Goal: Task Accomplishment & Management: Manage account settings

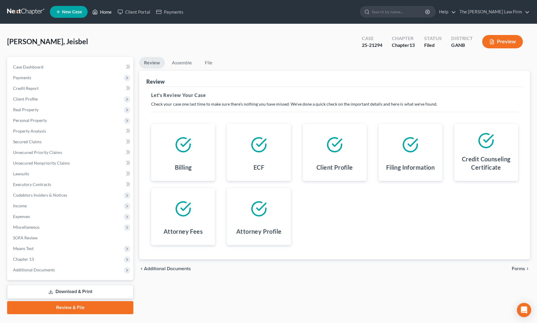
click at [103, 11] on link "Home" at bounding box center [101, 12] width 25 height 11
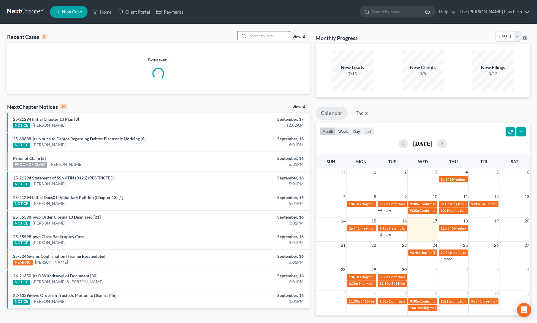
click at [266, 34] on input "search" at bounding box center [269, 35] width 42 height 9
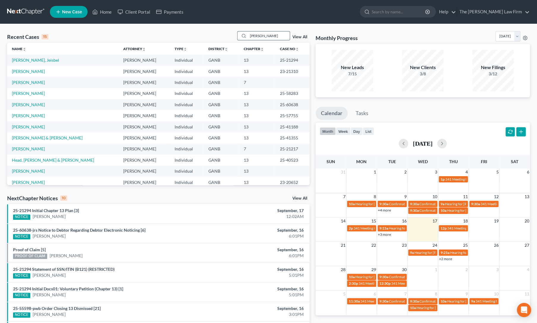
type input "[PERSON_NAME]"
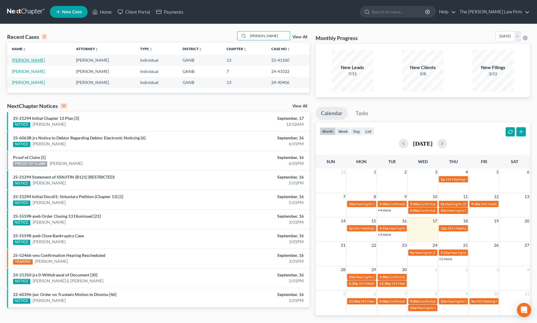
click at [26, 58] on link "[PERSON_NAME]" at bounding box center [28, 60] width 33 height 5
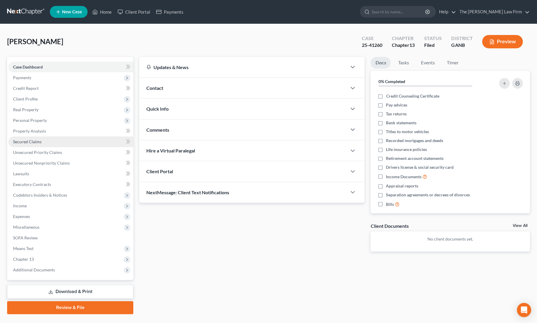
click at [27, 141] on span "Secured Claims" at bounding box center [27, 141] width 28 height 5
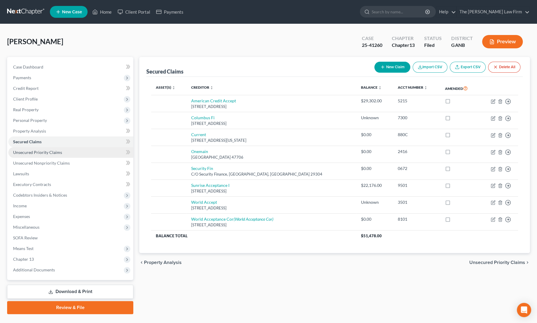
click at [31, 154] on span "Unsecured Priority Claims" at bounding box center [37, 152] width 49 height 5
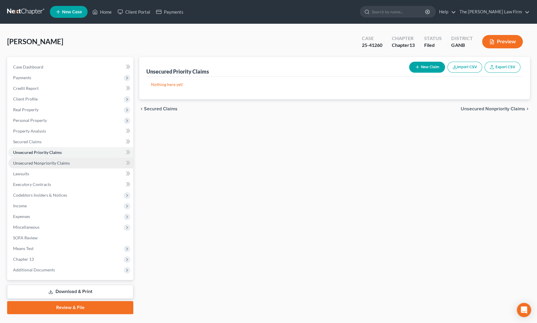
click at [33, 160] on span "Unsecured Nonpriority Claims" at bounding box center [41, 162] width 57 height 5
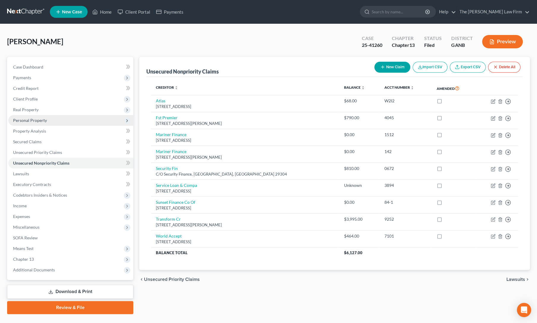
click at [30, 120] on span "Personal Property" at bounding box center [30, 120] width 34 height 5
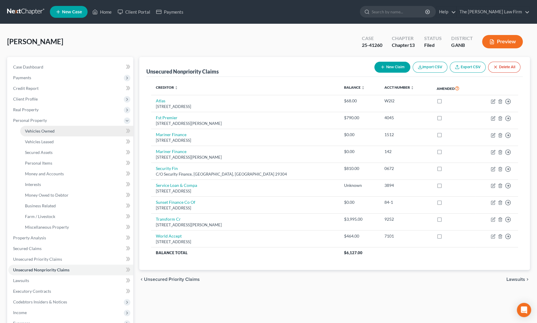
click at [33, 130] on span "Vehicles Owned" at bounding box center [40, 130] width 30 height 5
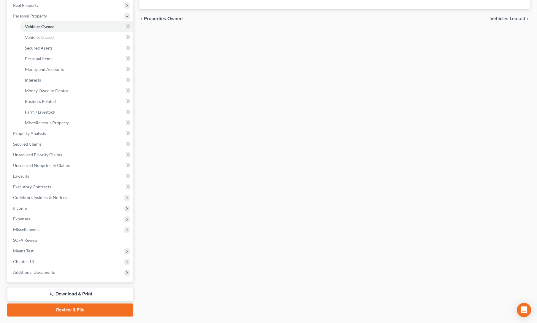
scroll to position [120, 0]
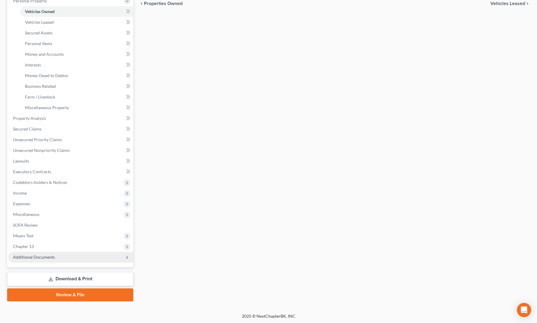
click at [43, 259] on span "Additional Documents" at bounding box center [34, 256] width 42 height 5
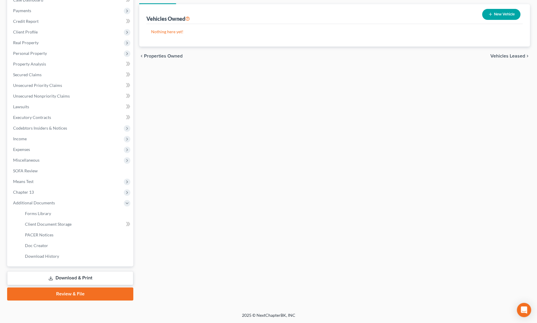
scroll to position [66, 0]
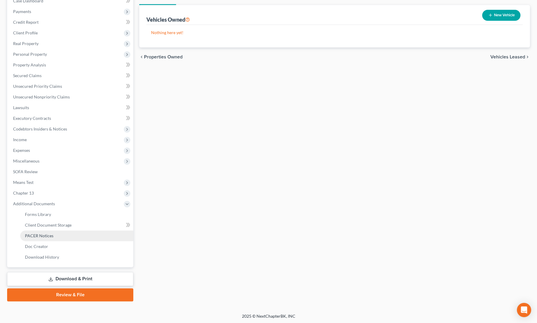
click at [36, 235] on span "PACER Notices" at bounding box center [39, 235] width 28 height 5
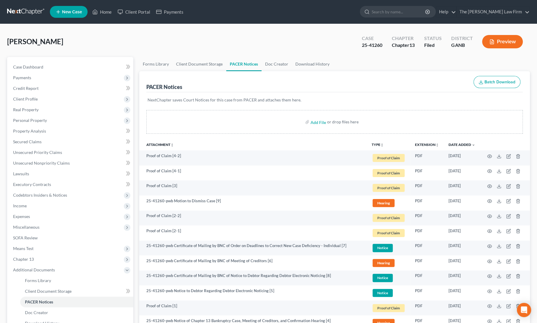
scroll to position [104, 0]
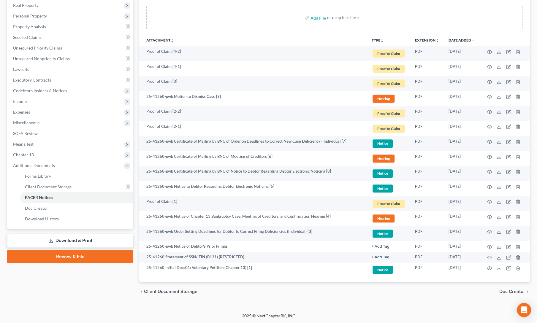
click at [117, 279] on div "Case Dashboard Payments Invoices Payments Payments Credit Report Client Profile" at bounding box center [70, 127] width 132 height 349
click at [95, 285] on div "Case Dashboard Payments Invoices Payments Payments Credit Report Client Profile" at bounding box center [70, 127] width 132 height 349
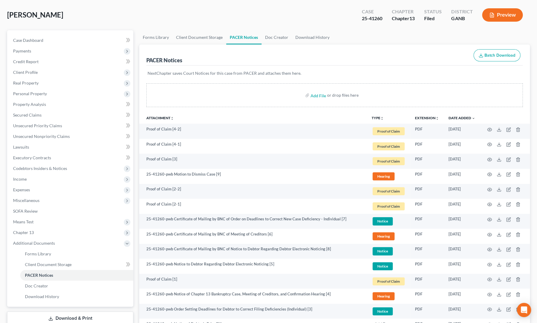
scroll to position [0, 0]
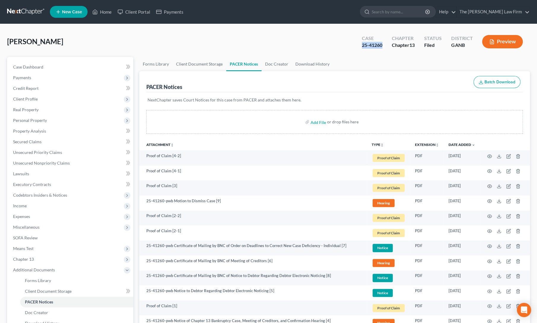
drag, startPoint x: 360, startPoint y: 45, endPoint x: 381, endPoint y: 47, distance: 20.8
click at [381, 47] on div "Case 25-41260" at bounding box center [372, 43] width 30 height 18
copy div "25-41260"
